Goal: Navigation & Orientation: Find specific page/section

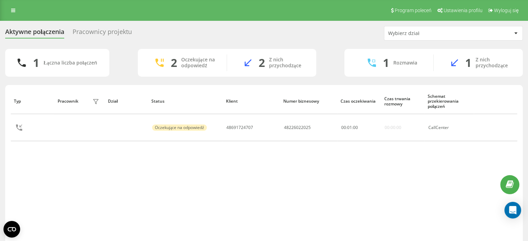
click at [100, 33] on div "Pracownicy projektu" at bounding box center [102, 33] width 59 height 11
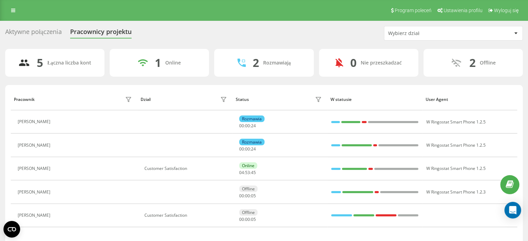
click at [42, 30] on div "Aktywne połączenia" at bounding box center [33, 33] width 57 height 11
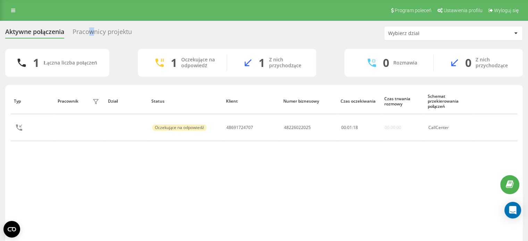
click at [92, 29] on div "Pracownicy projektu" at bounding box center [102, 33] width 59 height 11
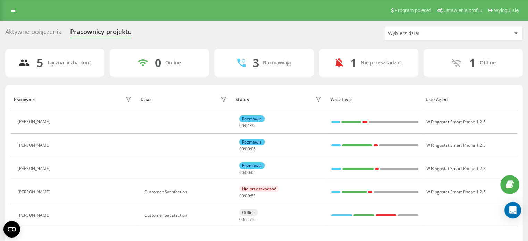
click at [38, 32] on div "Aktywne połączenia" at bounding box center [33, 33] width 57 height 11
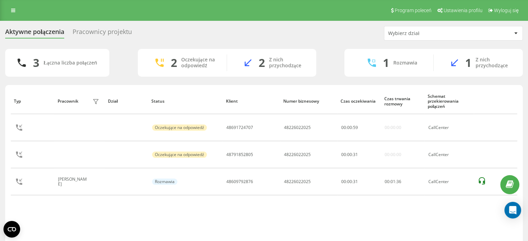
click at [86, 29] on div "Pracownicy projektu" at bounding box center [102, 33] width 59 height 11
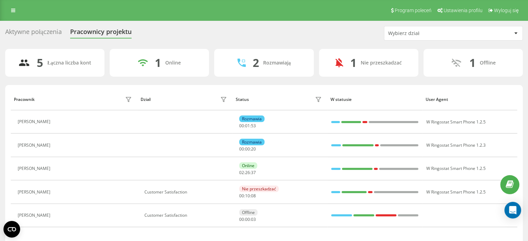
click at [46, 28] on div "Aktywne połączenia" at bounding box center [33, 33] width 57 height 11
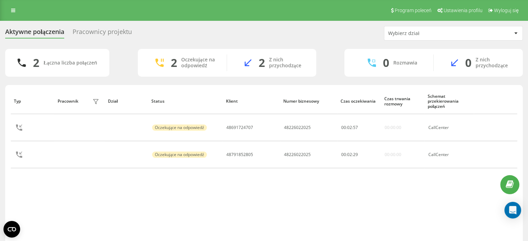
click at [99, 39] on div "Aktywne połączenia Pracownicy projektu Wybierz dział" at bounding box center [264, 33] width 518 height 15
click at [102, 31] on div "Pracownicy projektu" at bounding box center [102, 33] width 59 height 11
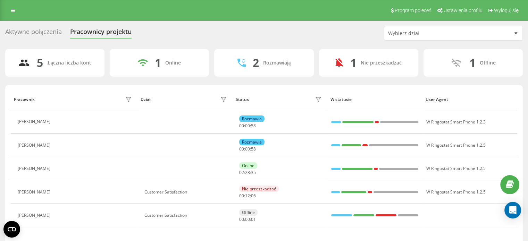
click at [25, 35] on div "Aktywne połączenia" at bounding box center [33, 33] width 57 height 11
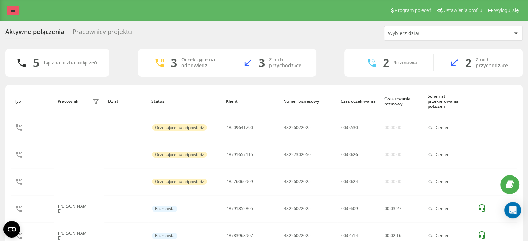
click at [15, 11] on link at bounding box center [13, 11] width 12 height 10
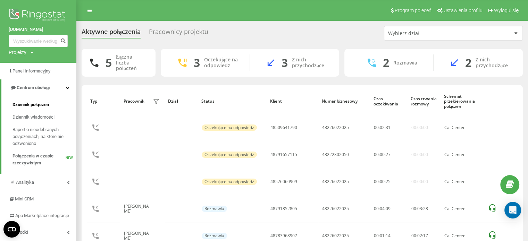
click at [40, 102] on span "Dziennik połączeń" at bounding box center [30, 104] width 36 height 7
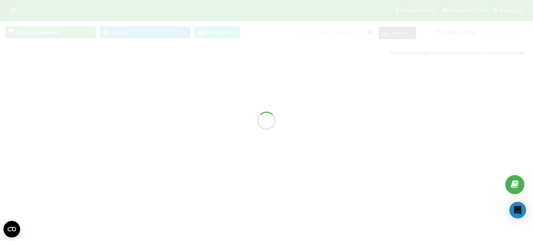
click at [11, 11] on div at bounding box center [266, 120] width 533 height 241
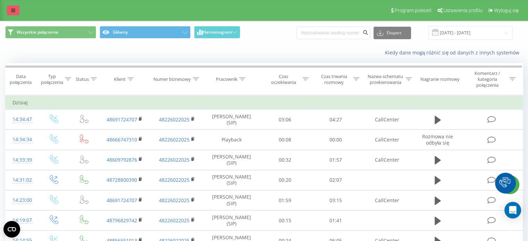
click at [12, 12] on icon at bounding box center [13, 10] width 4 height 5
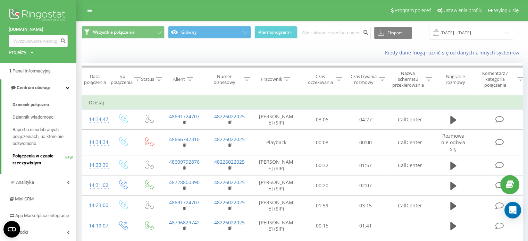
click at [24, 156] on span "Połączenia w czasie rzeczywistym" at bounding box center [38, 160] width 53 height 14
click at [18, 163] on span "Połączenia w czasie rzeczywistym" at bounding box center [38, 160] width 53 height 14
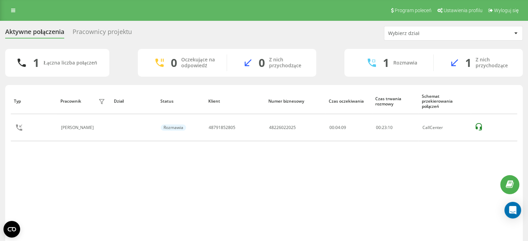
click at [93, 32] on div "Pracownicy projektu" at bounding box center [102, 33] width 59 height 11
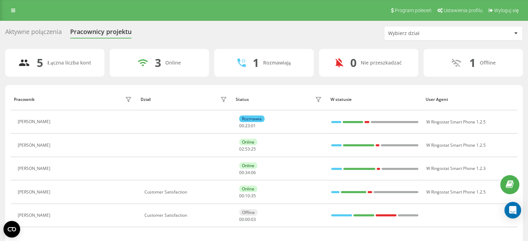
click at [33, 28] on div "Aktywne połączenia" at bounding box center [33, 33] width 57 height 11
click at [12, 12] on icon at bounding box center [13, 10] width 4 height 5
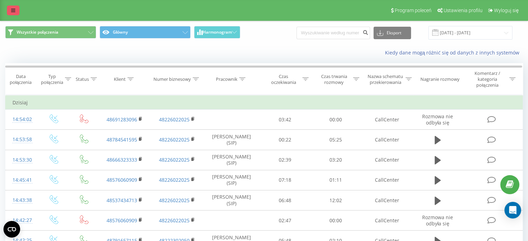
click at [11, 11] on icon at bounding box center [13, 10] width 4 height 5
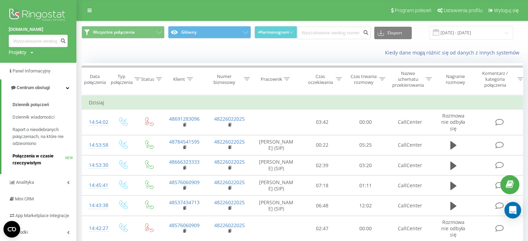
click at [36, 156] on span "Połączenia w czasie rzeczywistym" at bounding box center [38, 160] width 53 height 14
